Goal: Information Seeking & Learning: Learn about a topic

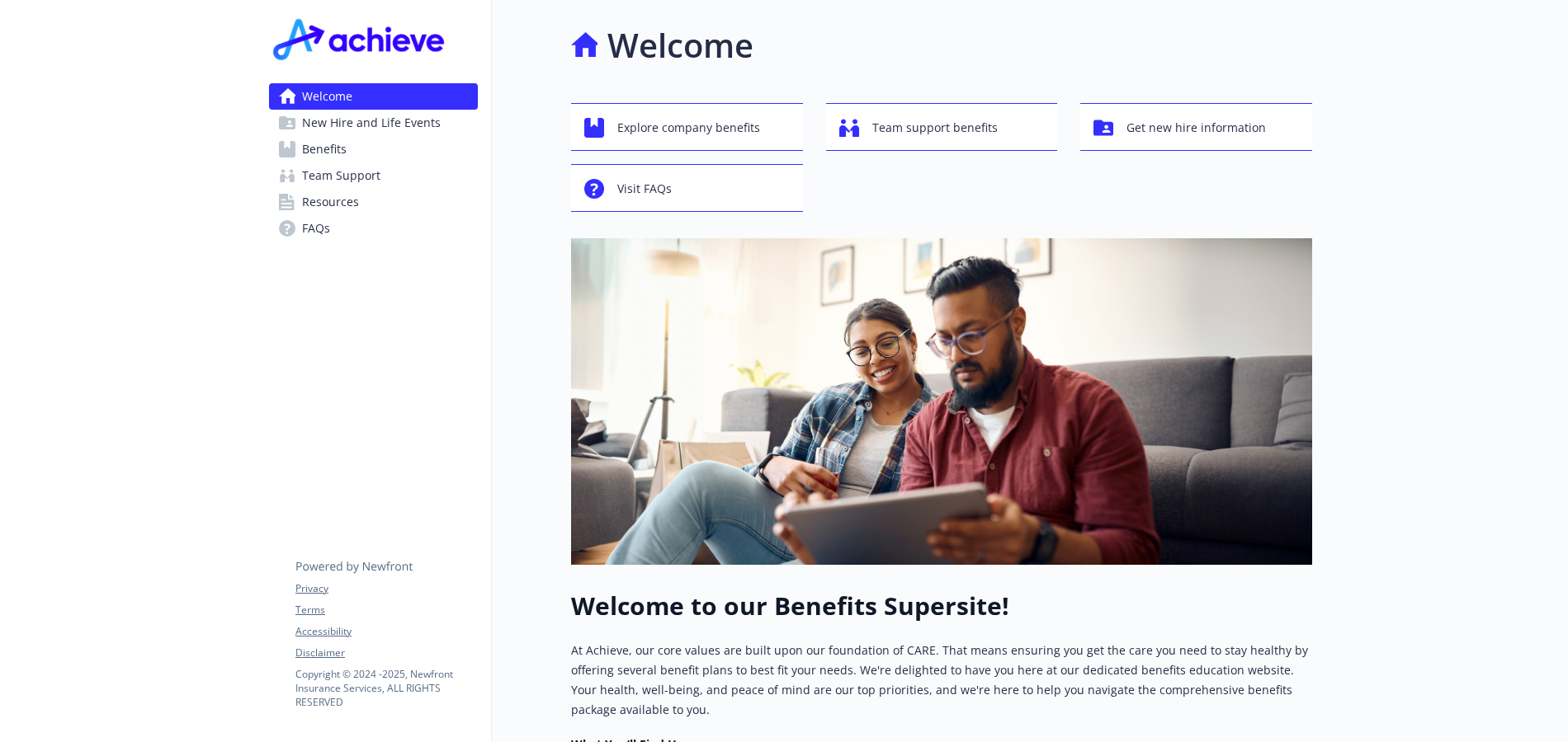
click at [338, 151] on span "Benefits" at bounding box center [324, 148] width 45 height 26
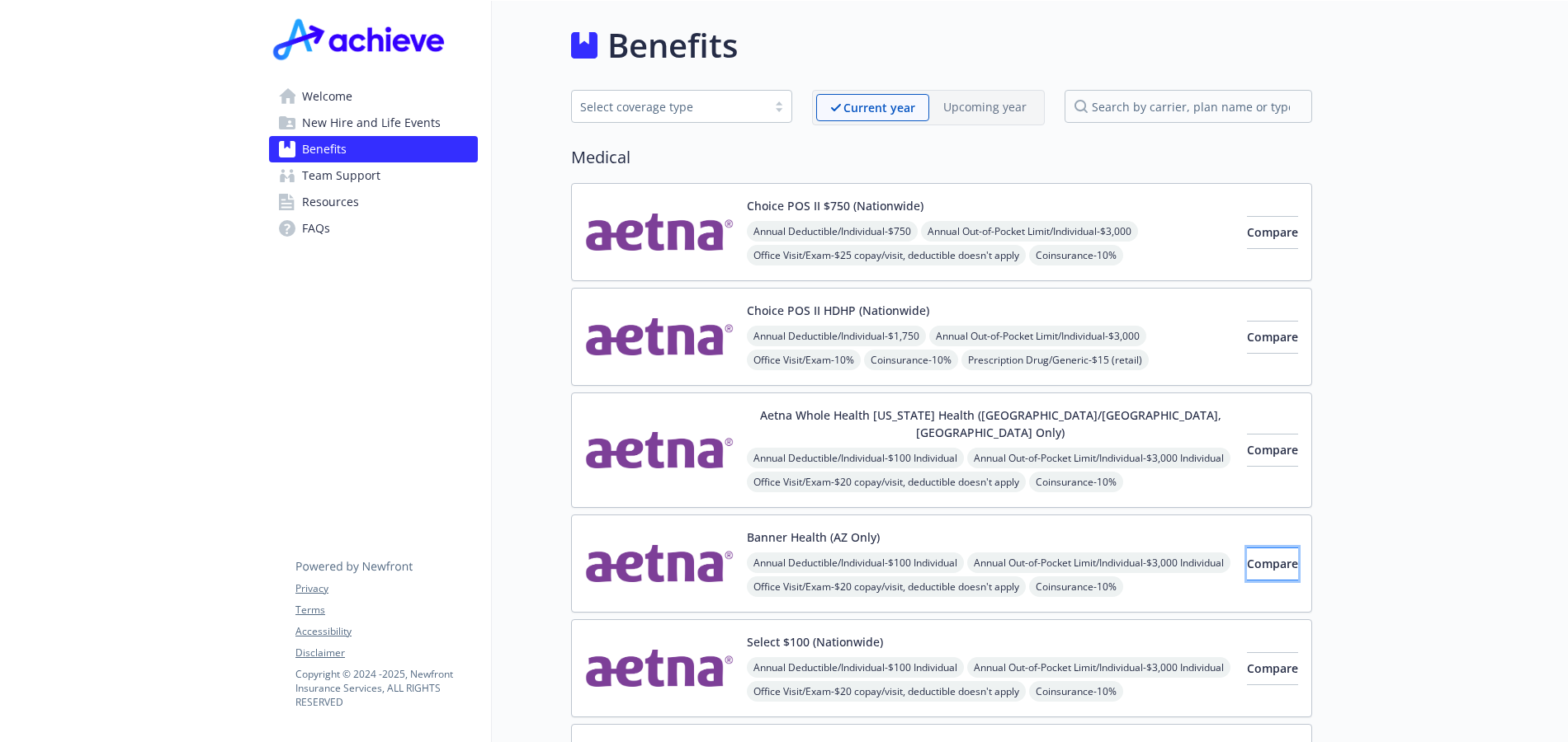
click at [1265, 556] on span "Compare" at bounding box center [1272, 563] width 51 height 16
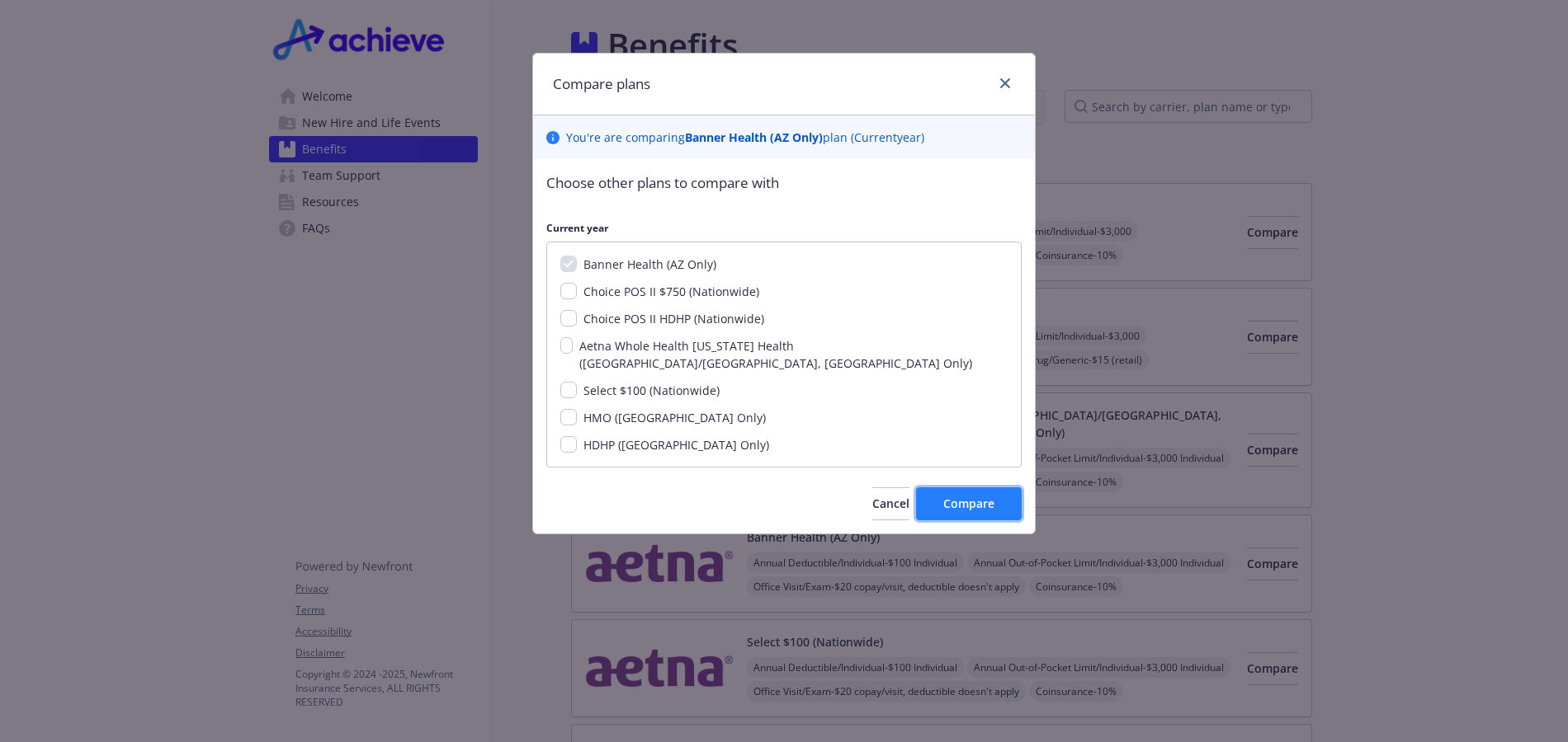
click at [984, 495] on button "Compare" at bounding box center [968, 504] width 106 height 33
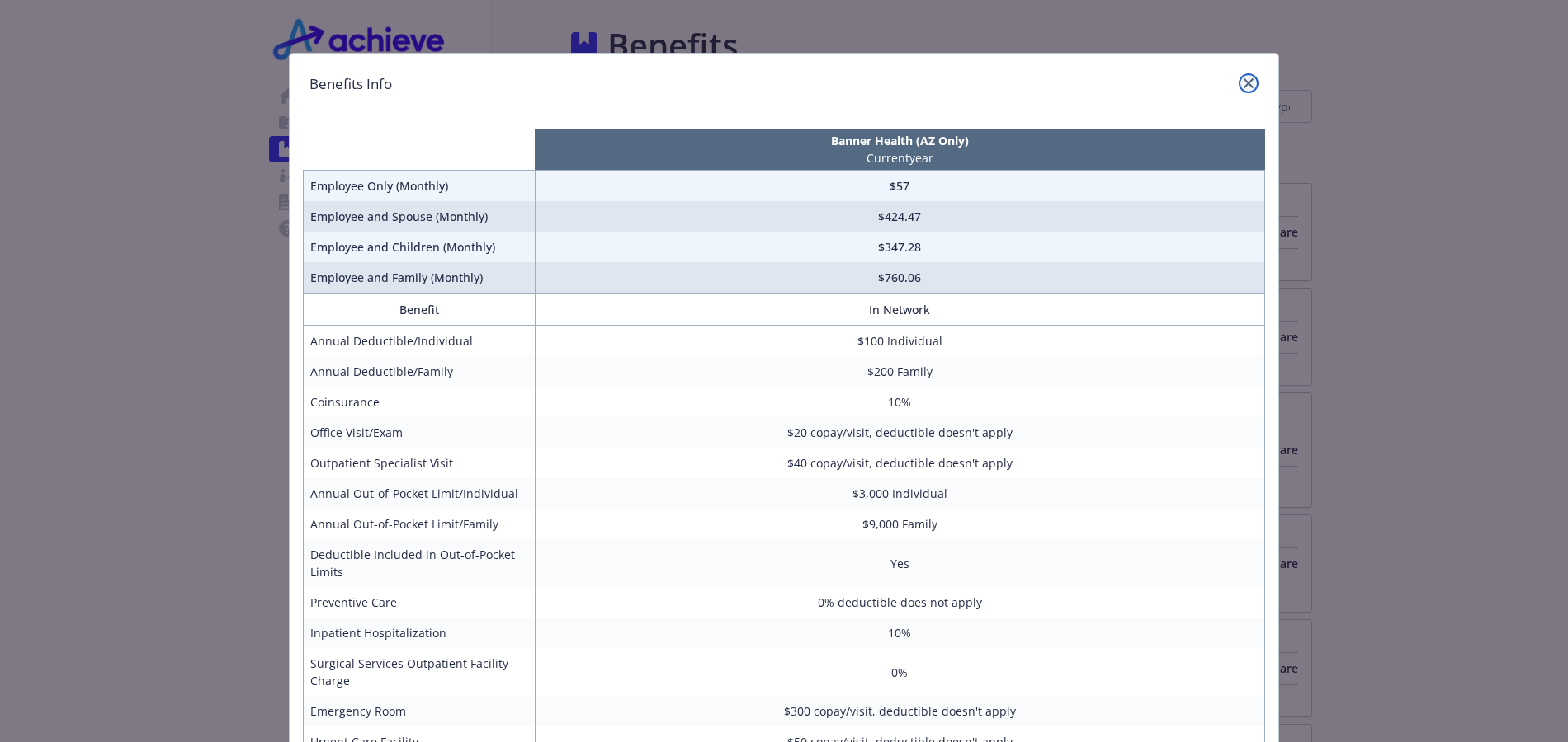
click at [1249, 88] on link "close" at bounding box center [1249, 83] width 20 height 20
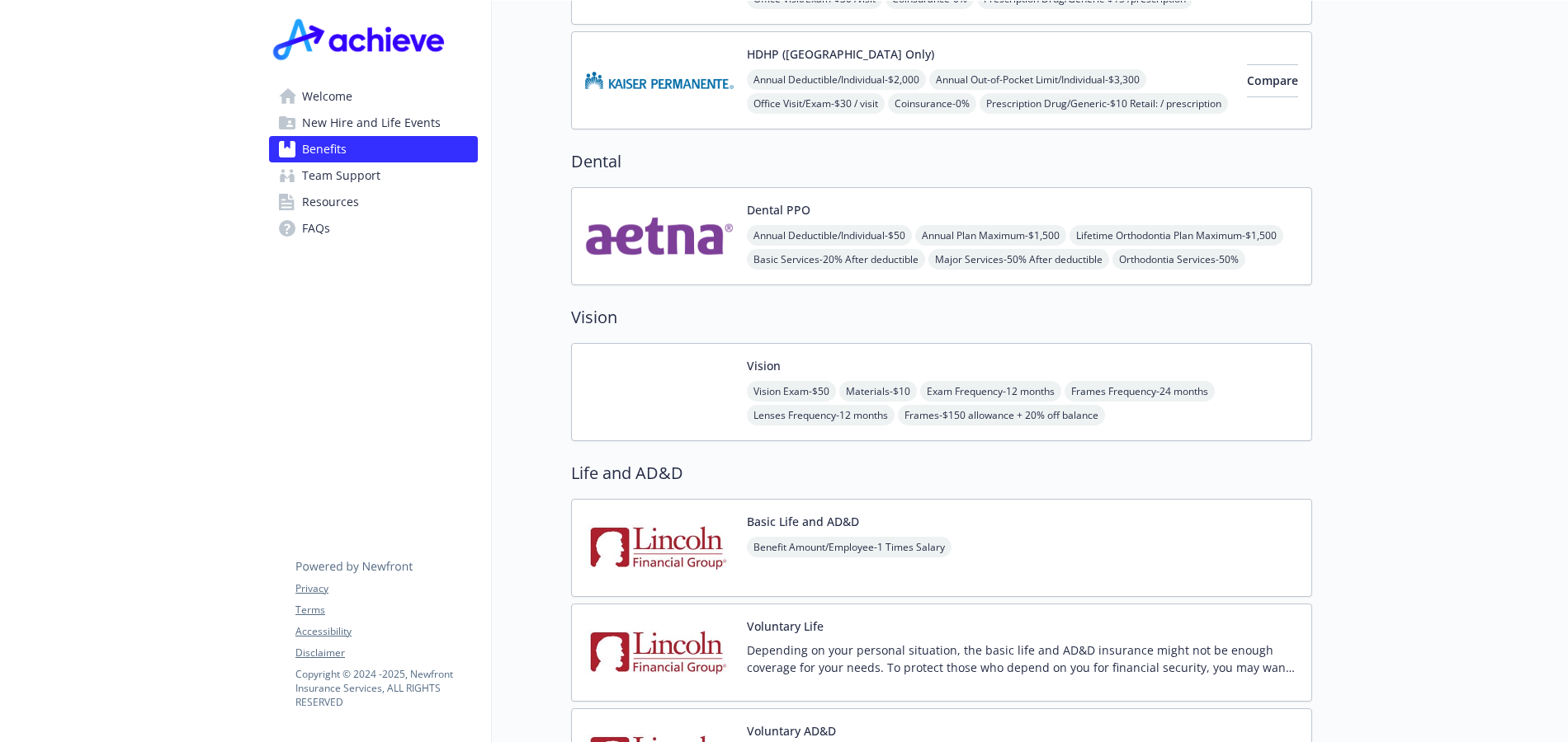
scroll to position [803, 0]
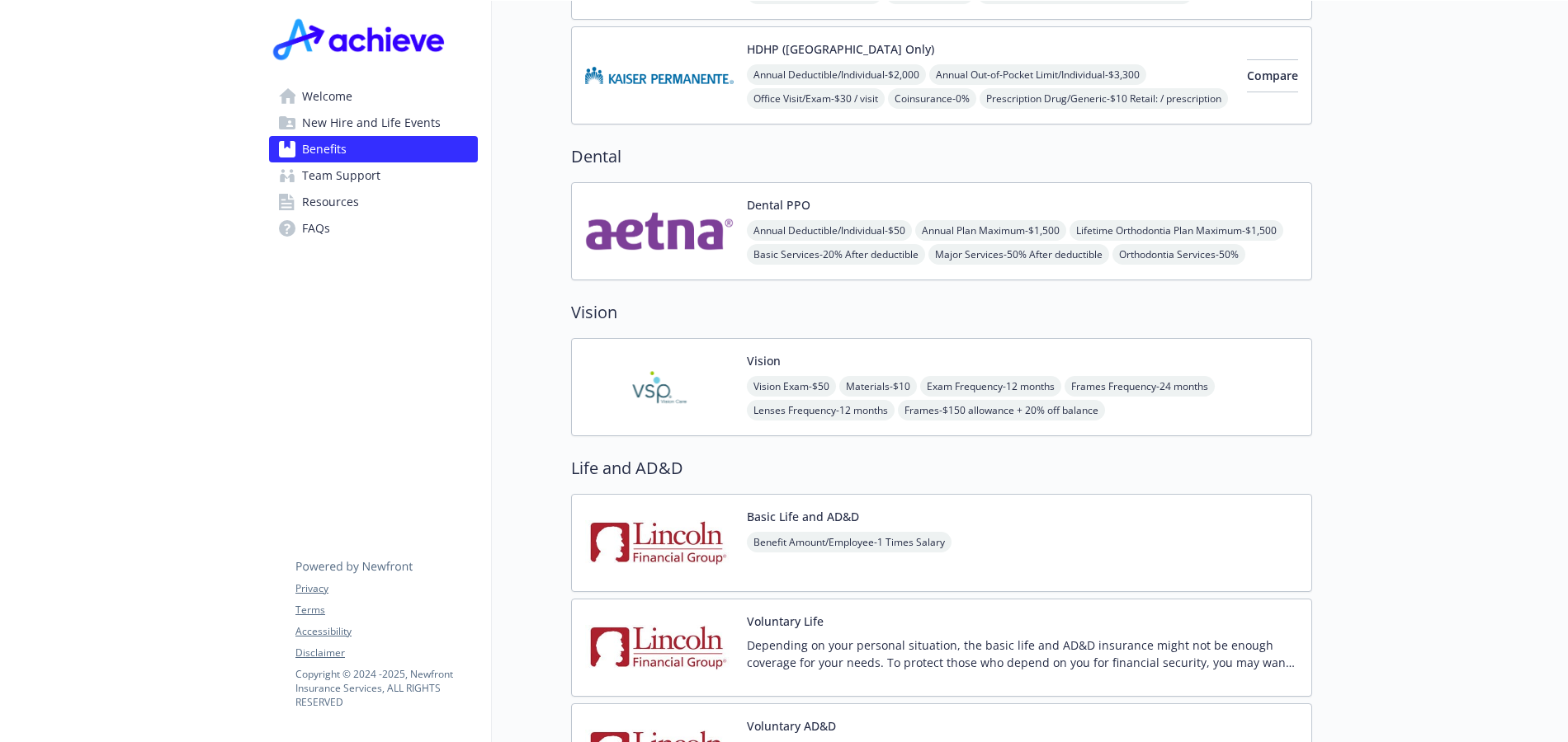
click at [673, 382] on img at bounding box center [659, 388] width 148 height 70
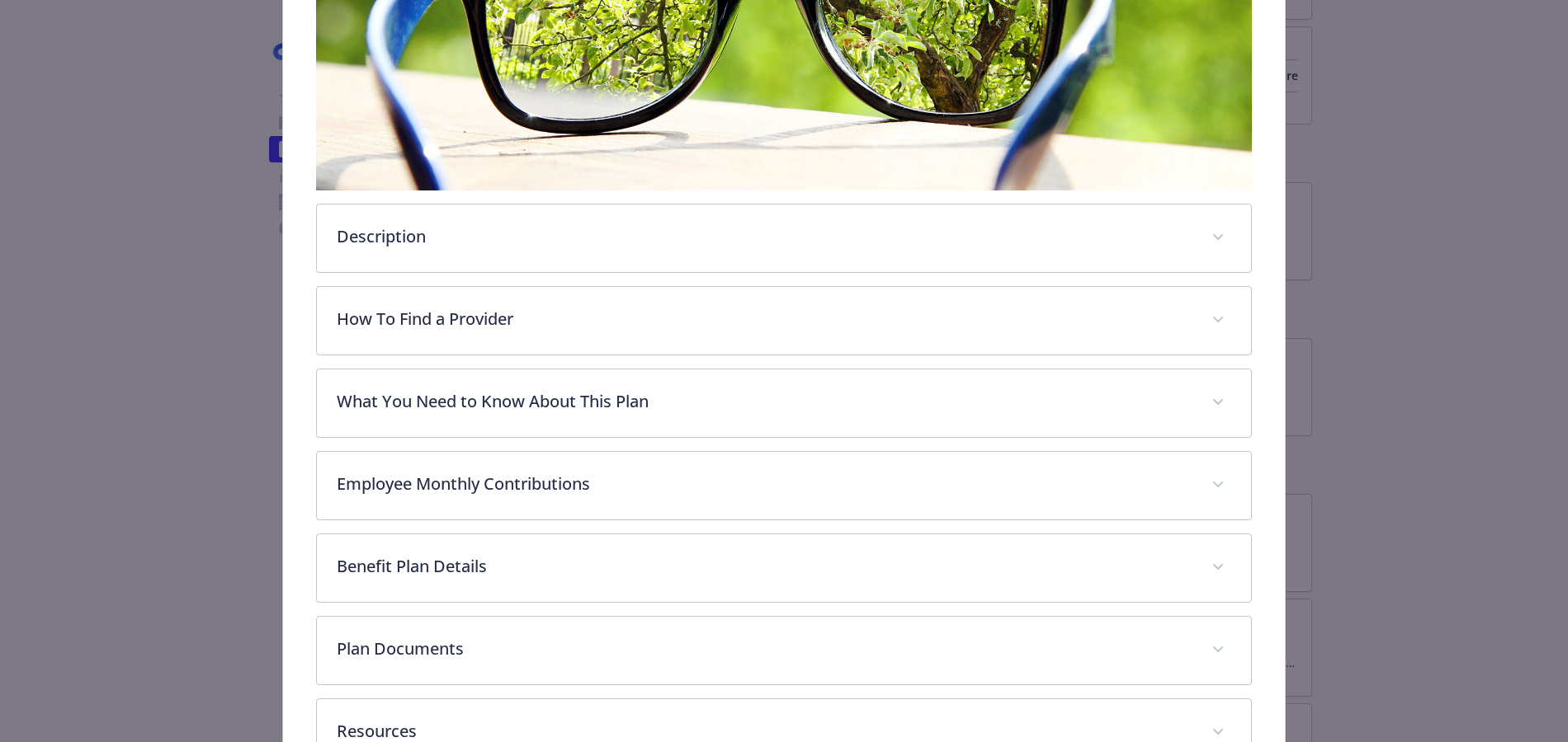
scroll to position [379, 0]
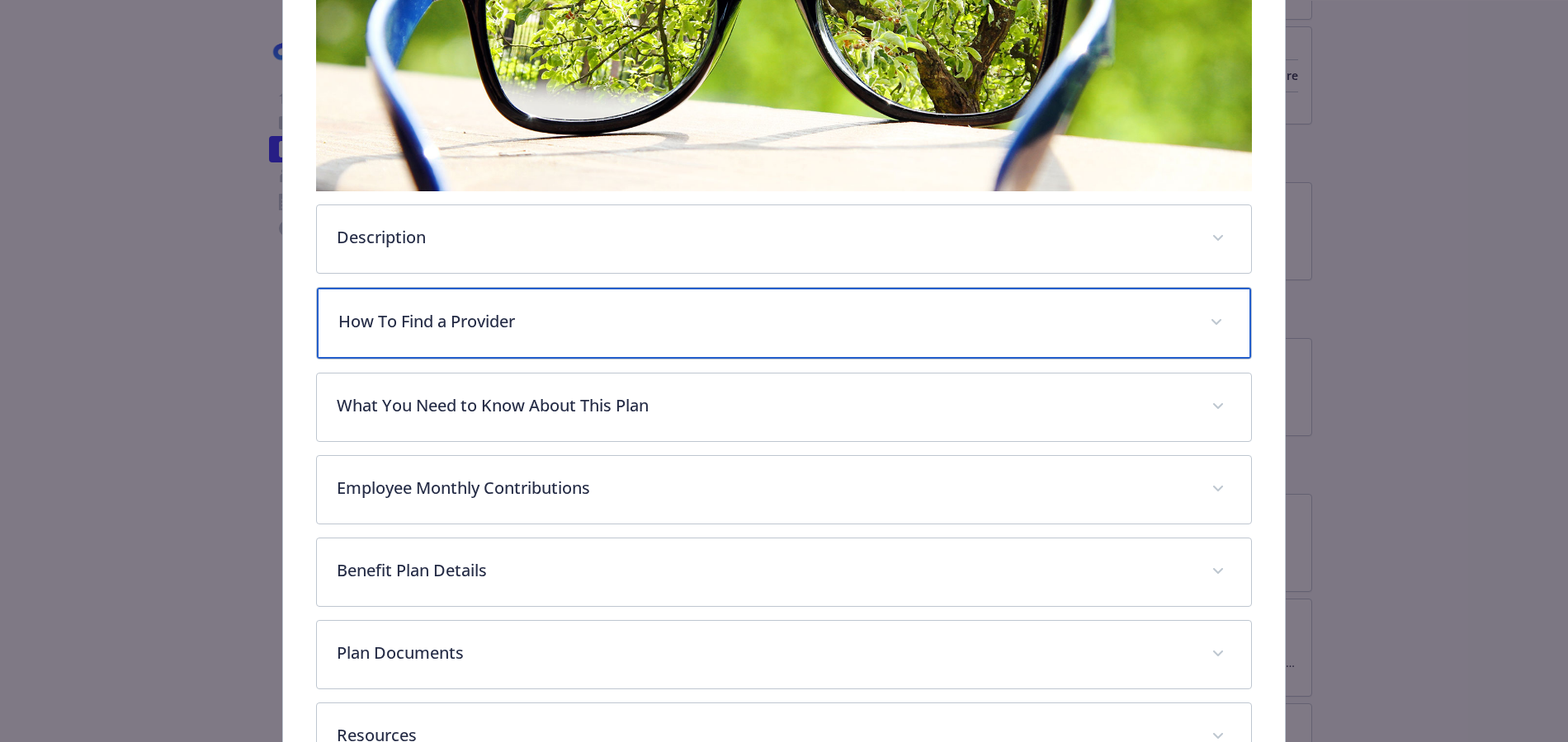
click at [482, 331] on p "How To Find a Provider" at bounding box center [764, 321] width 852 height 24
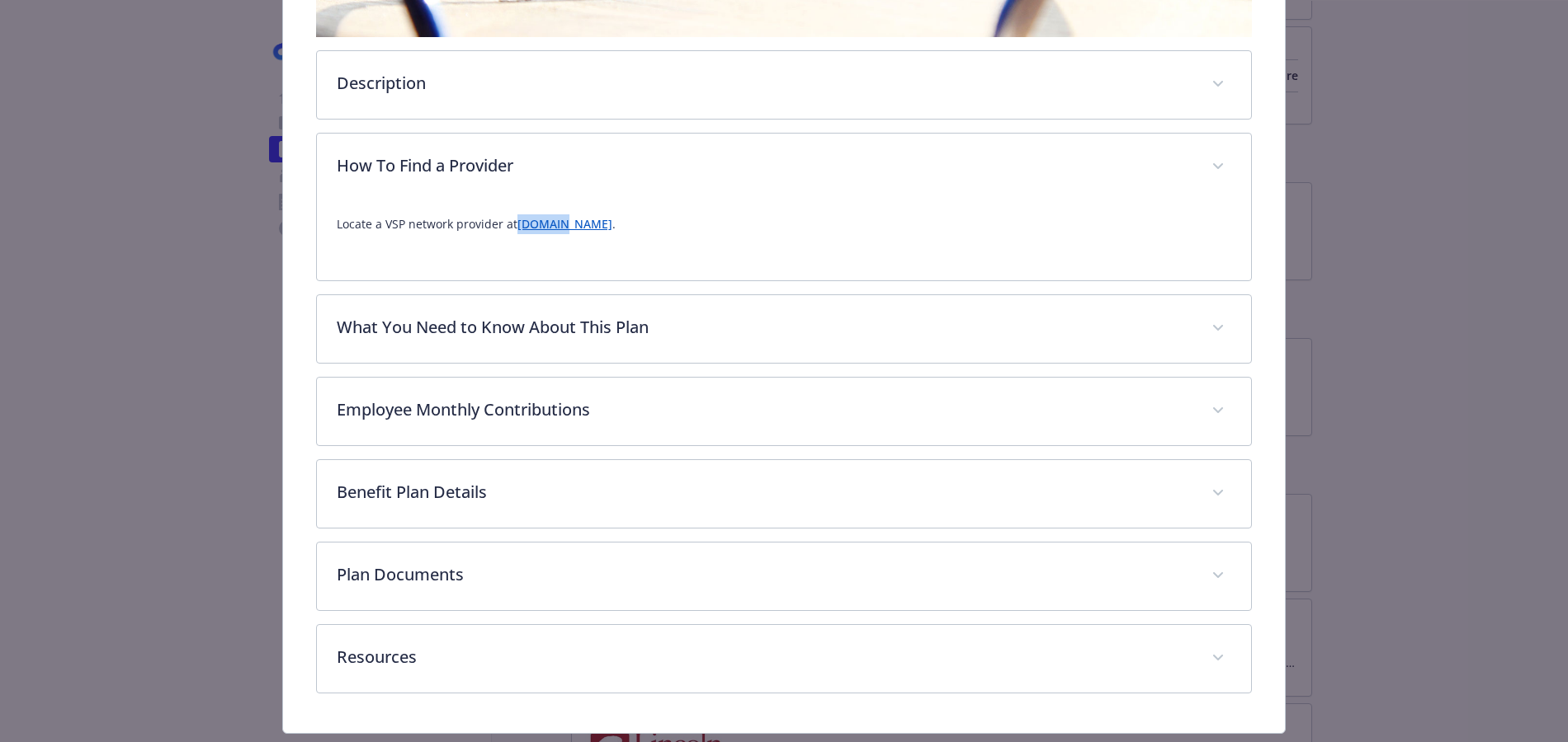
scroll to position [536, 0]
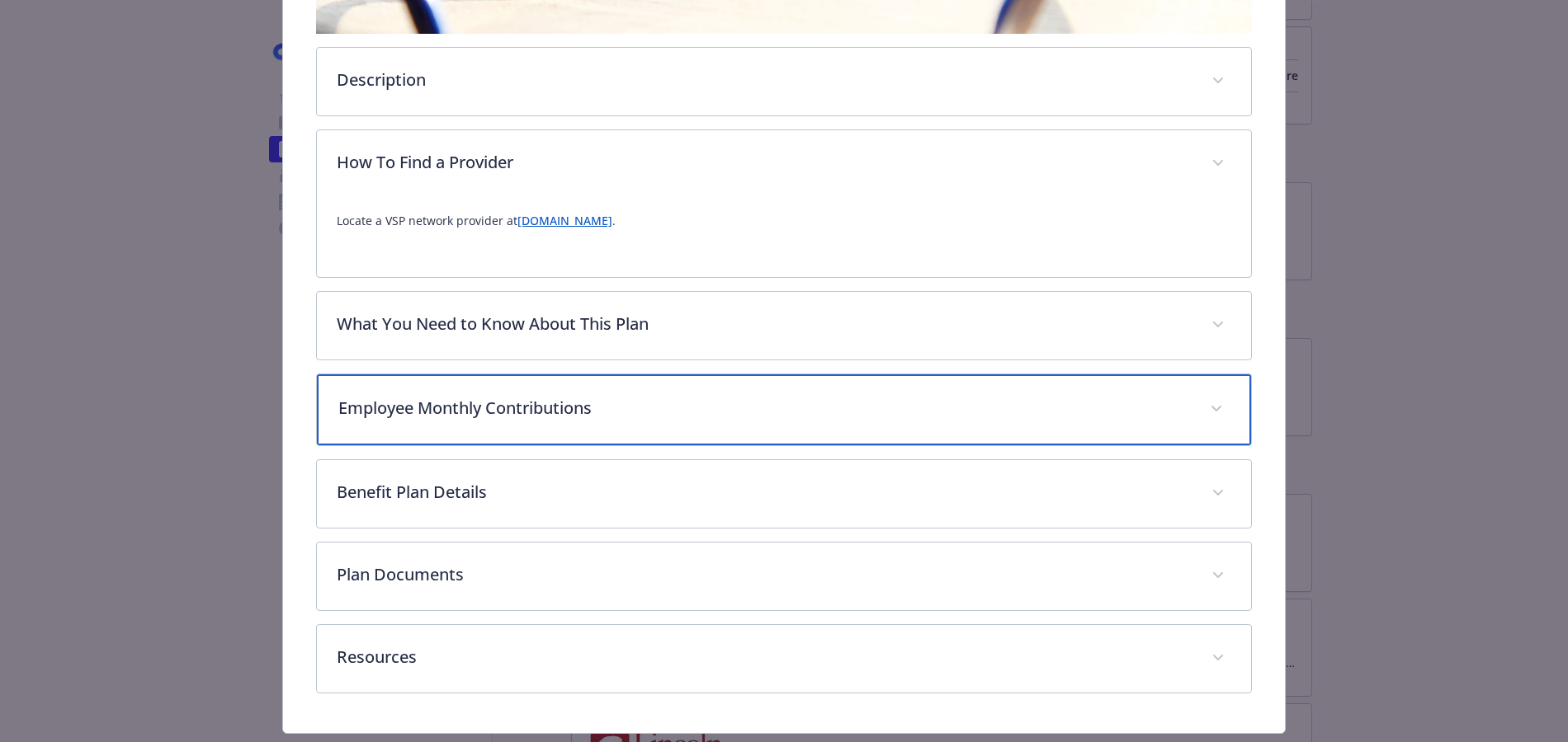
click at [557, 411] on p "Employee Monthly Contributions" at bounding box center [764, 407] width 852 height 24
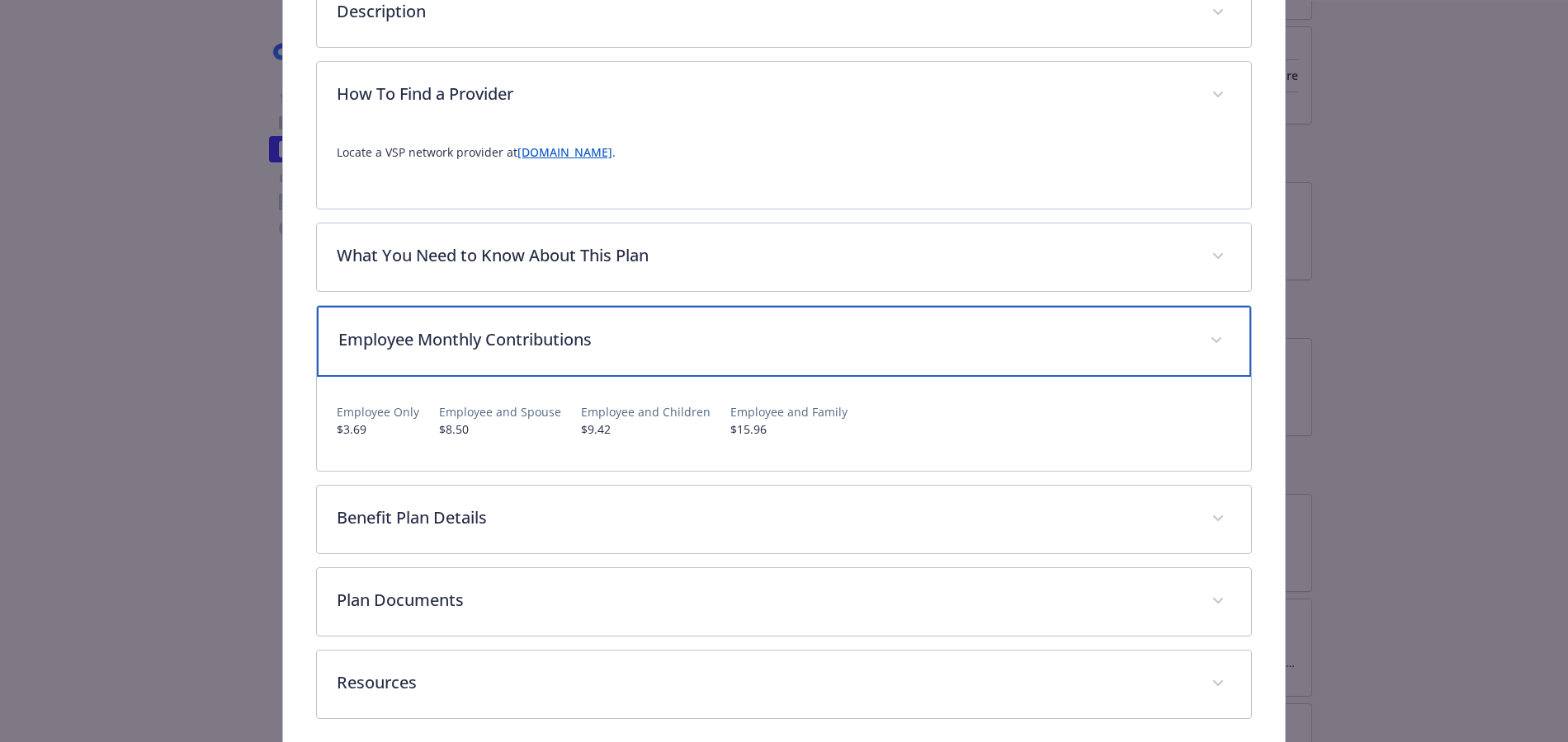
scroll to position [607, 0]
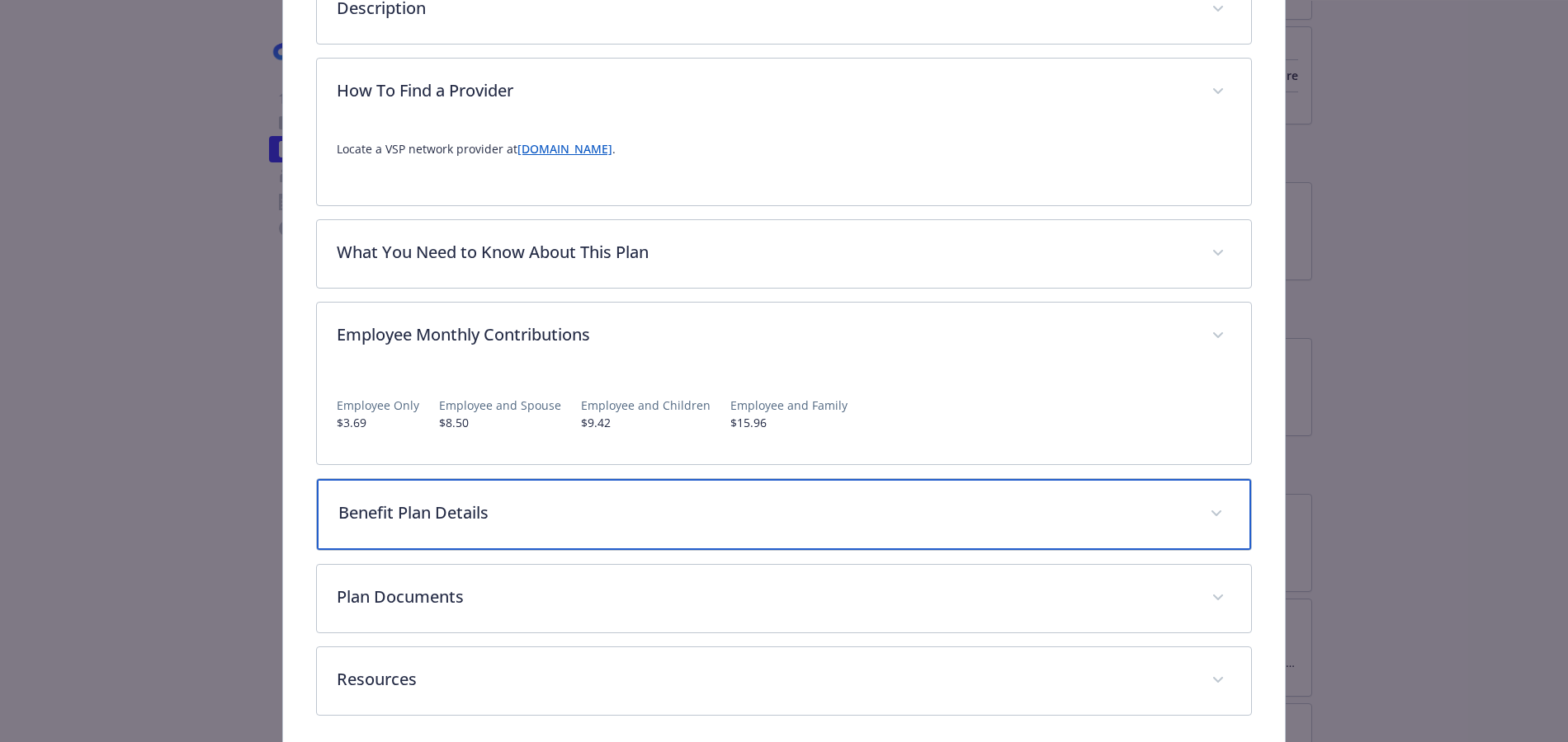
click at [485, 520] on p "Benefit Plan Details" at bounding box center [764, 513] width 852 height 24
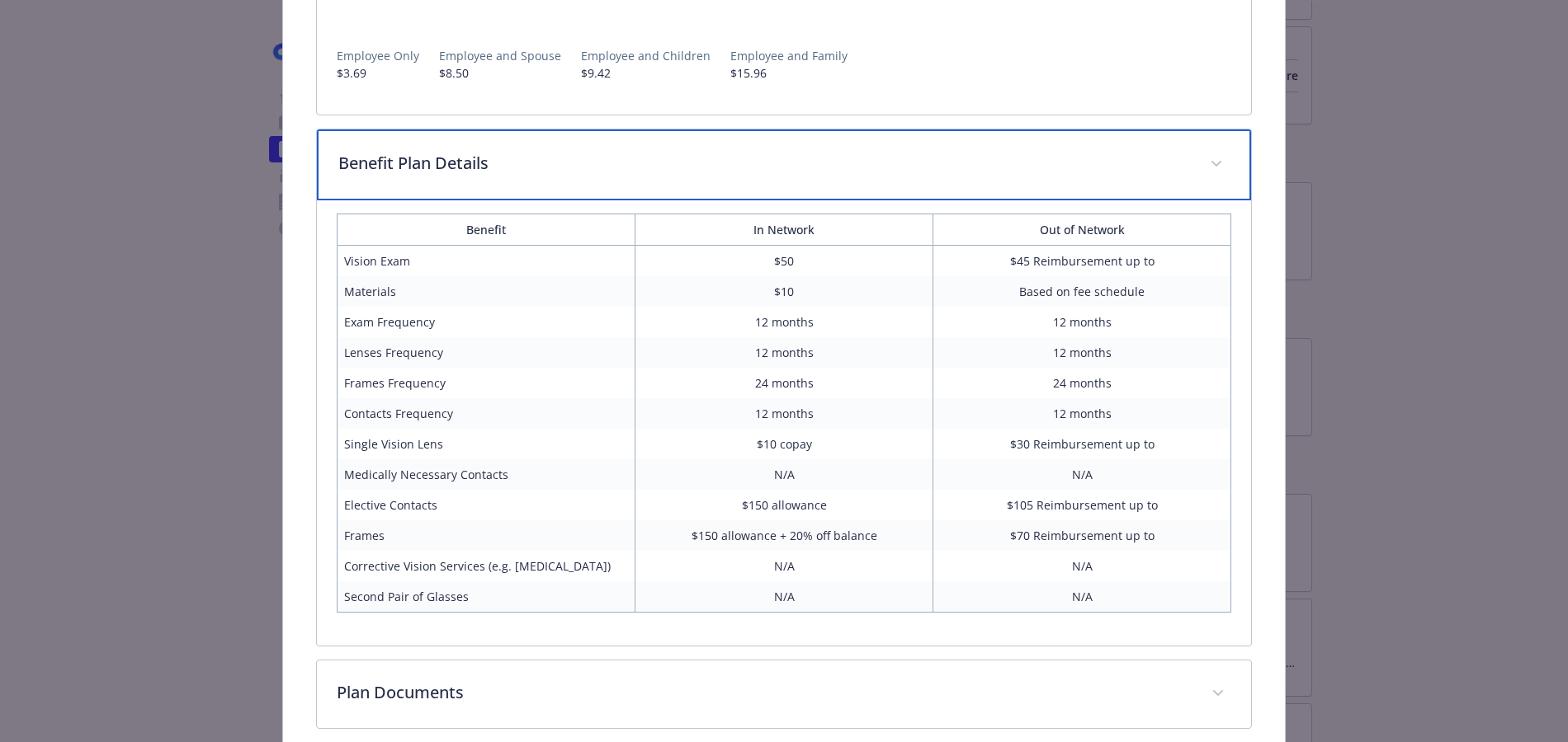
scroll to position [965, 0]
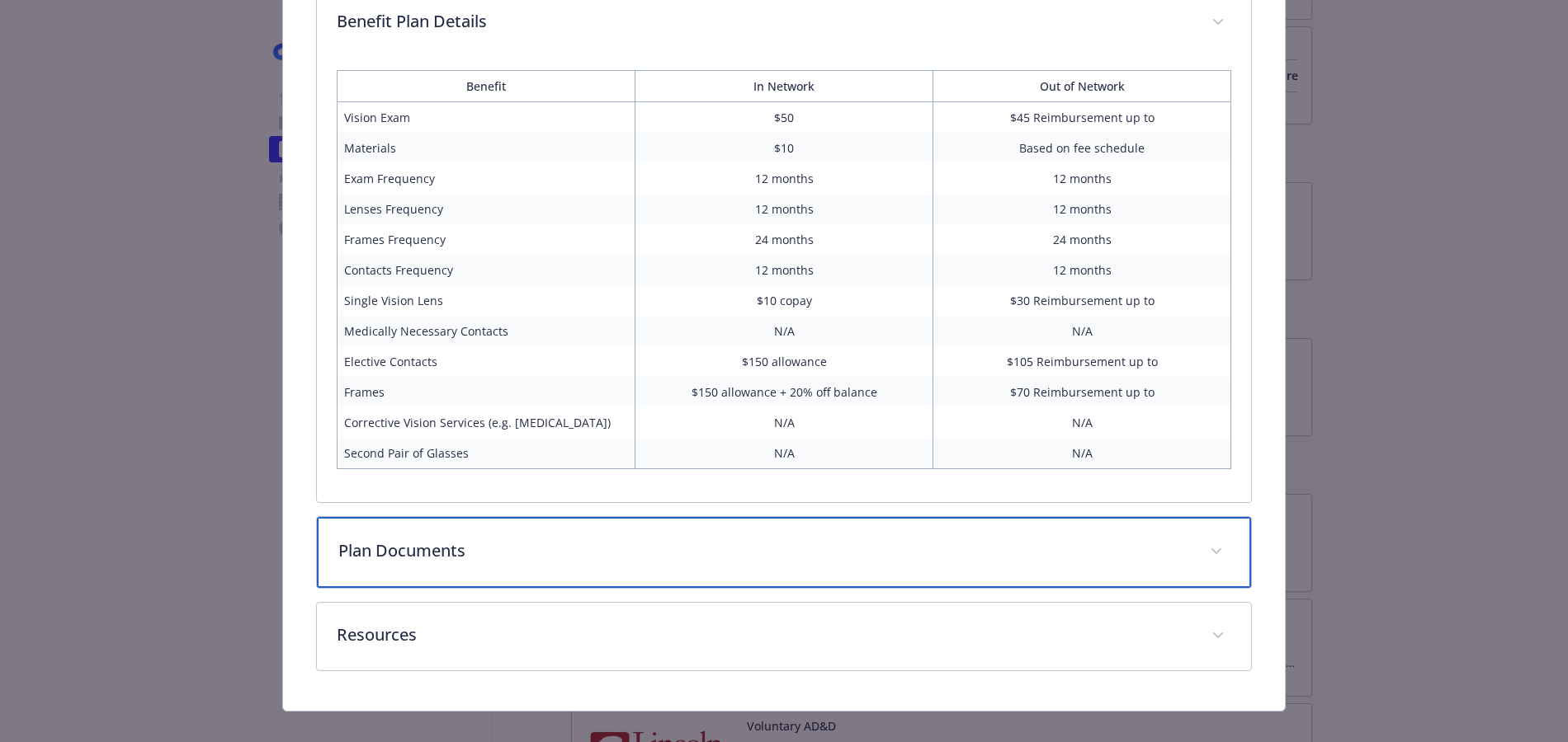
click at [581, 550] on p "Plan Documents" at bounding box center [764, 550] width 852 height 24
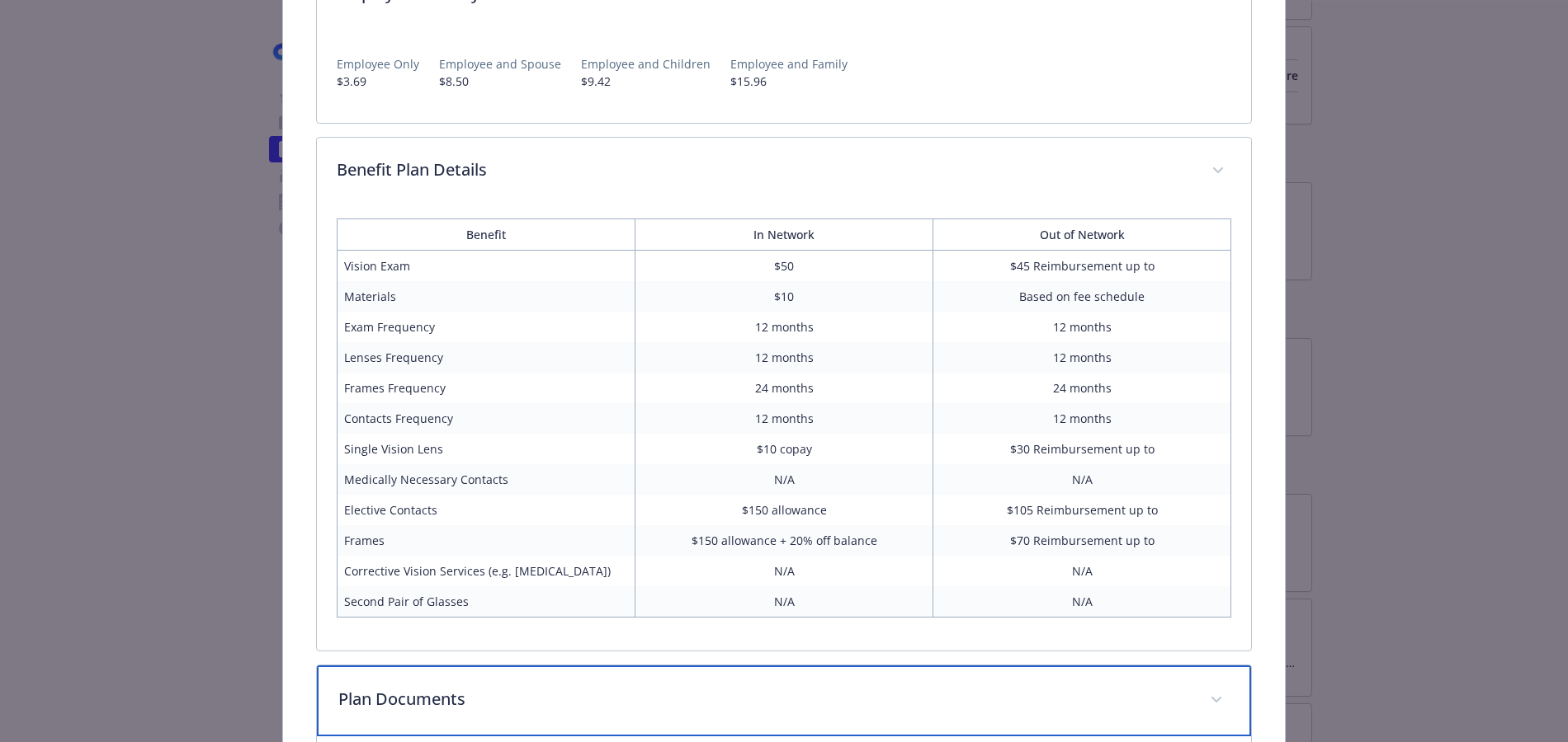
scroll to position [936, 0]
